Goal: Find specific page/section: Find specific page/section

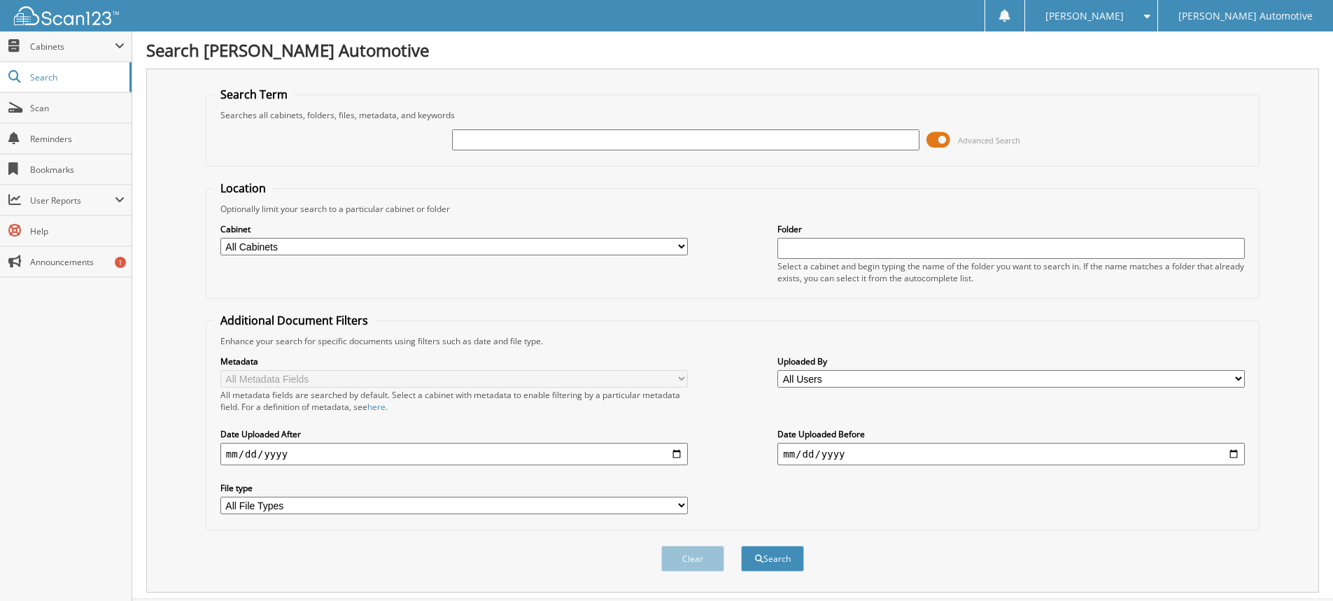
click at [461, 136] on input "text" at bounding box center [686, 139] width 468 height 21
type input "36452"
click at [741, 546] on button "Search" at bounding box center [772, 559] width 63 height 26
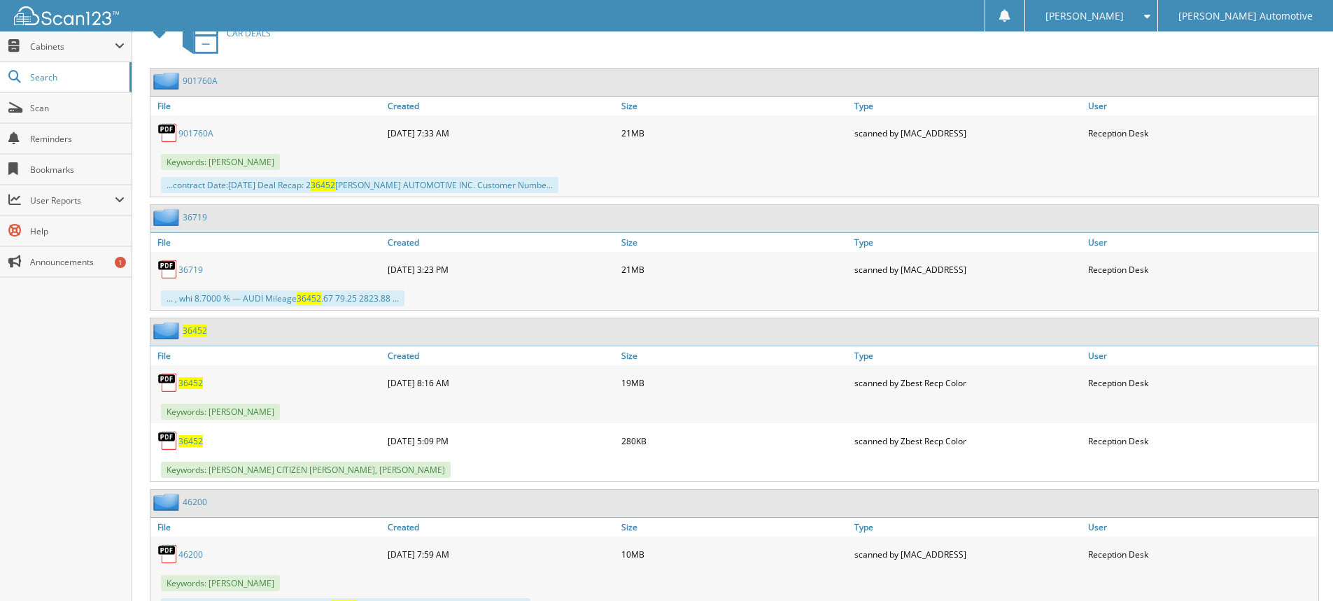
scroll to position [1190, 0]
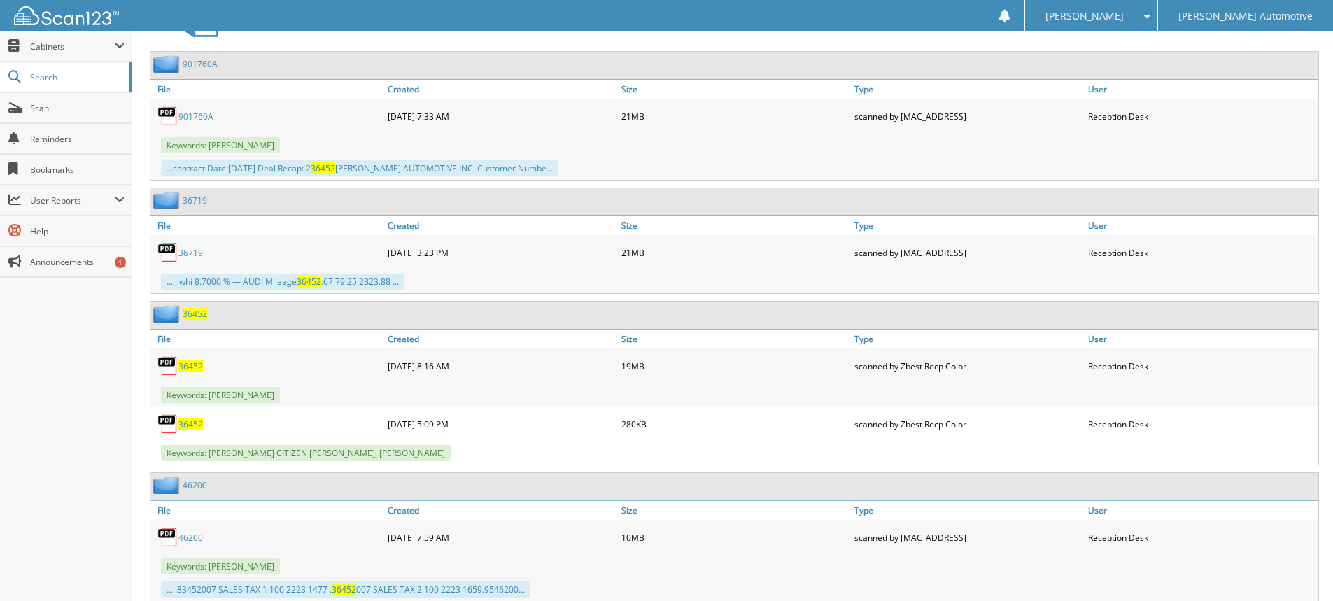
click at [193, 365] on span "36452" at bounding box center [190, 366] width 24 height 12
